Goal: Share content: Share content

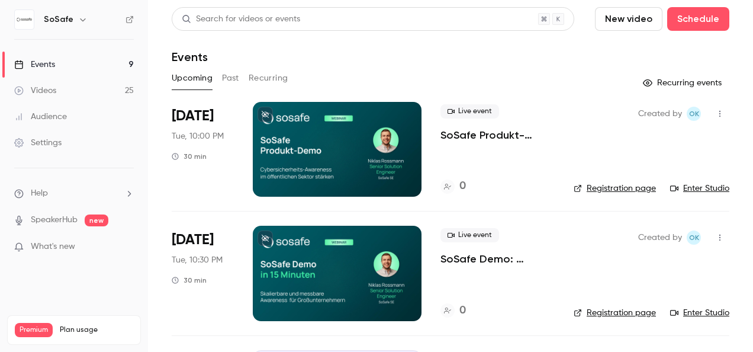
click at [231, 76] on button "Past" at bounding box center [230, 78] width 17 height 19
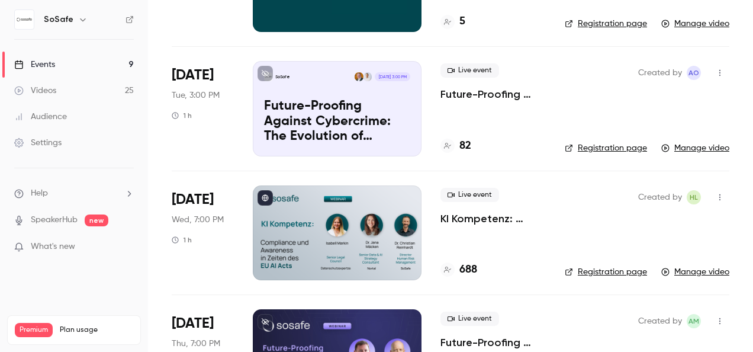
scroll to position [1026, 0]
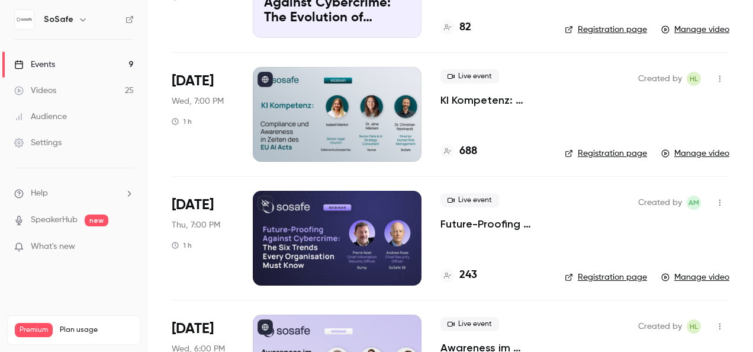
click at [602, 149] on link "Registration page" at bounding box center [606, 153] width 82 height 12
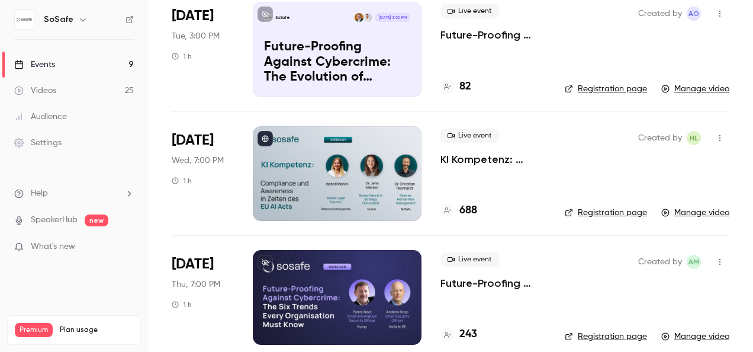
click at [301, 146] on div at bounding box center [337, 173] width 169 height 95
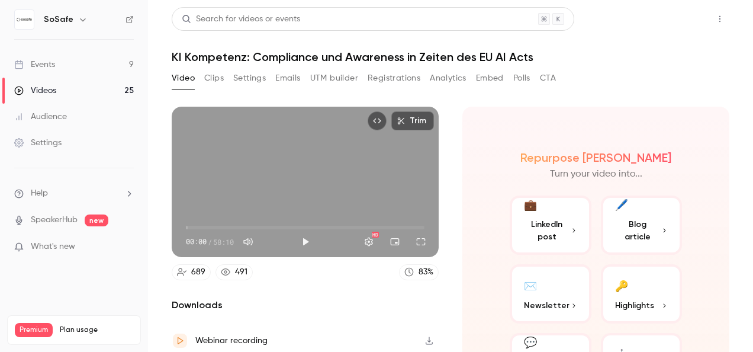
click at [675, 14] on button "Share" at bounding box center [677, 19] width 47 height 24
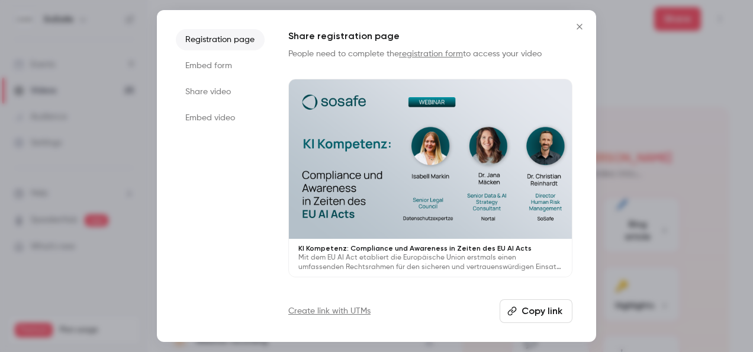
click at [537, 310] on button "Copy link" at bounding box center [535, 311] width 73 height 24
